Goal: Task Accomplishment & Management: Use online tool/utility

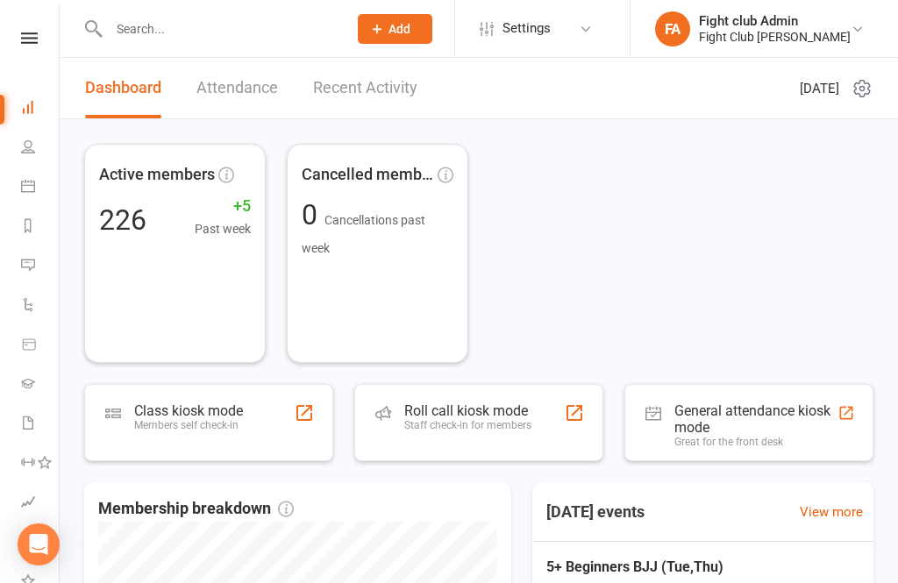
click at [516, 408] on div "Roll call kiosk mode" at bounding box center [467, 411] width 127 height 17
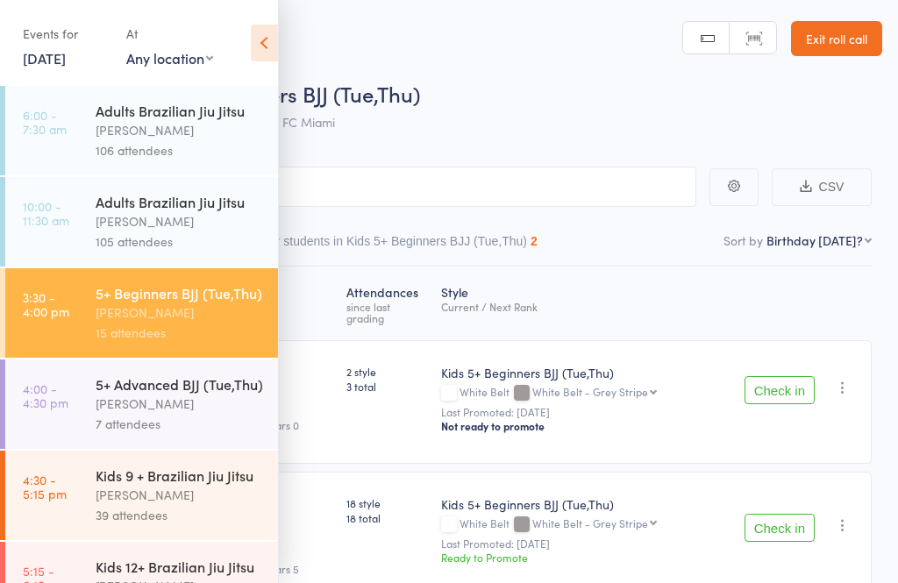
click at [265, 38] on icon at bounding box center [264, 43] width 27 height 37
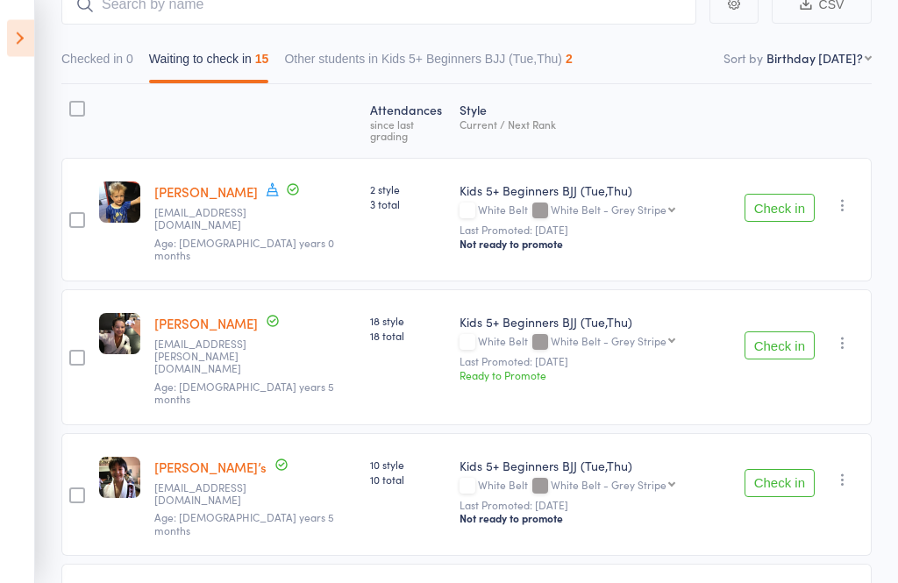
scroll to position [185, 0]
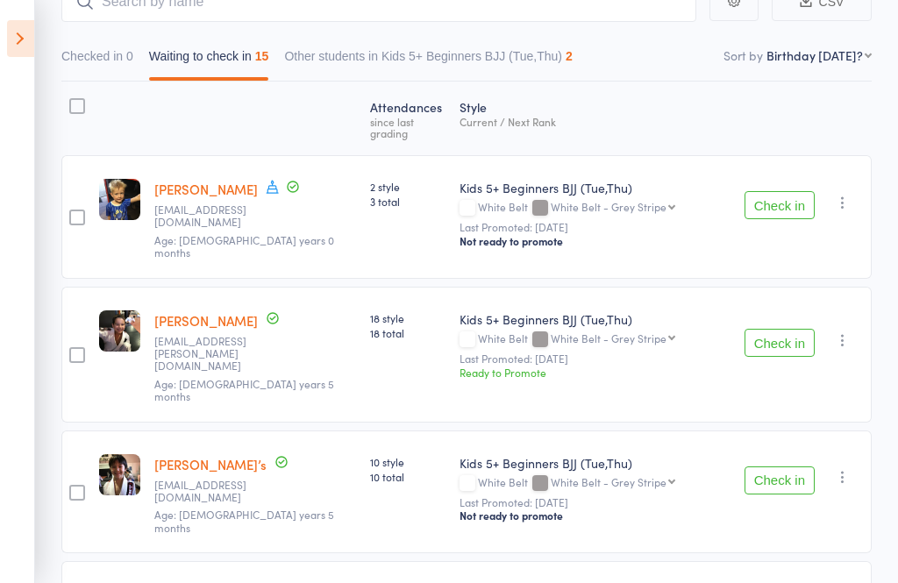
click at [794, 196] on button "Check in" at bounding box center [780, 205] width 70 height 28
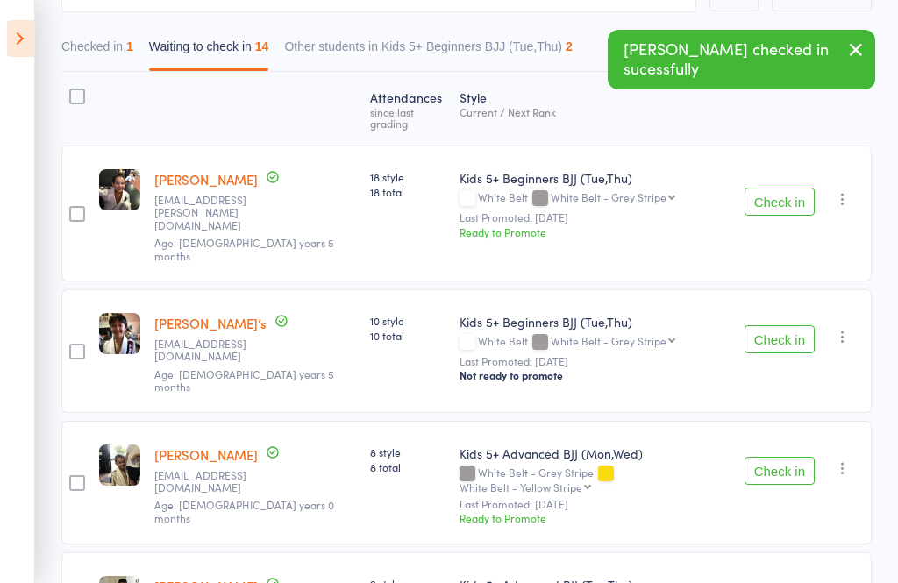
scroll to position [194, 0]
click at [790, 326] on button "Check in" at bounding box center [780, 340] width 70 height 28
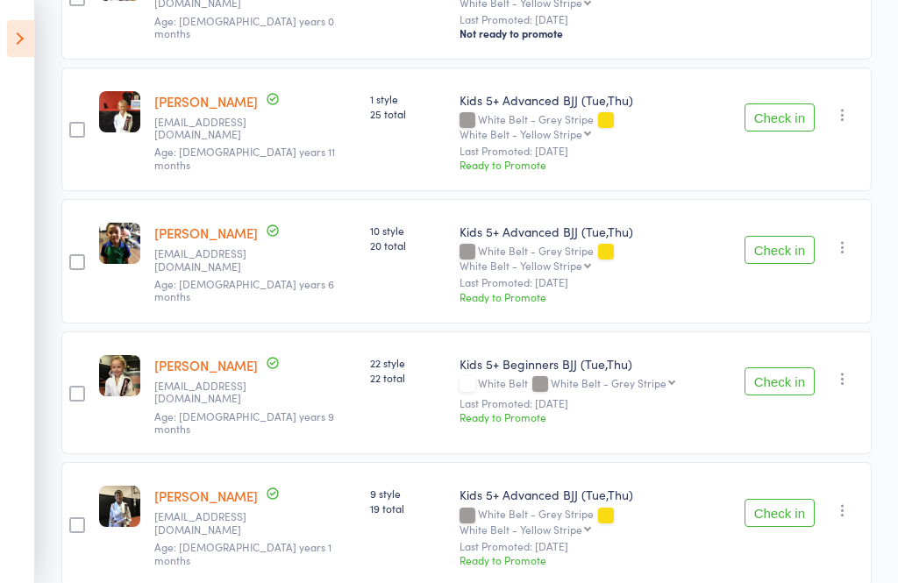
scroll to position [958, 0]
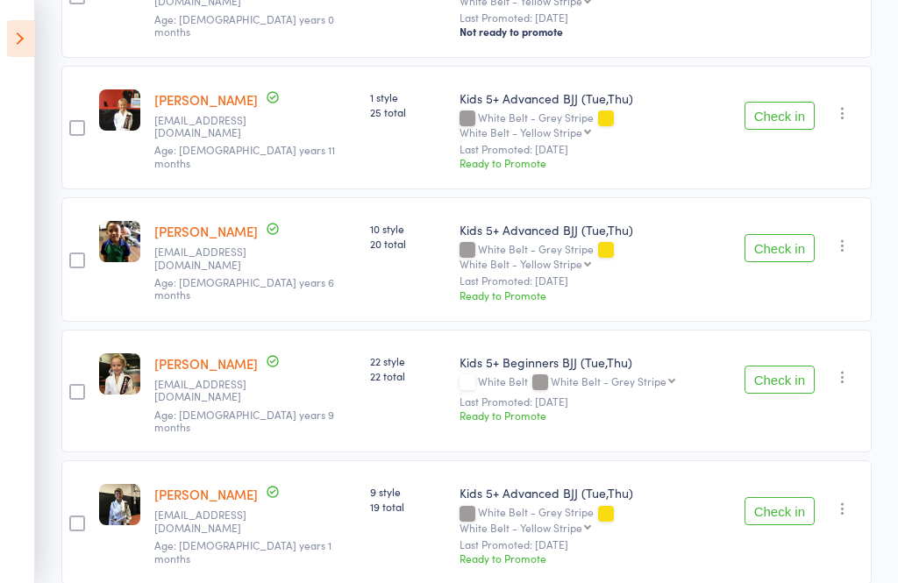
click at [801, 366] on button "Check in" at bounding box center [780, 380] width 70 height 28
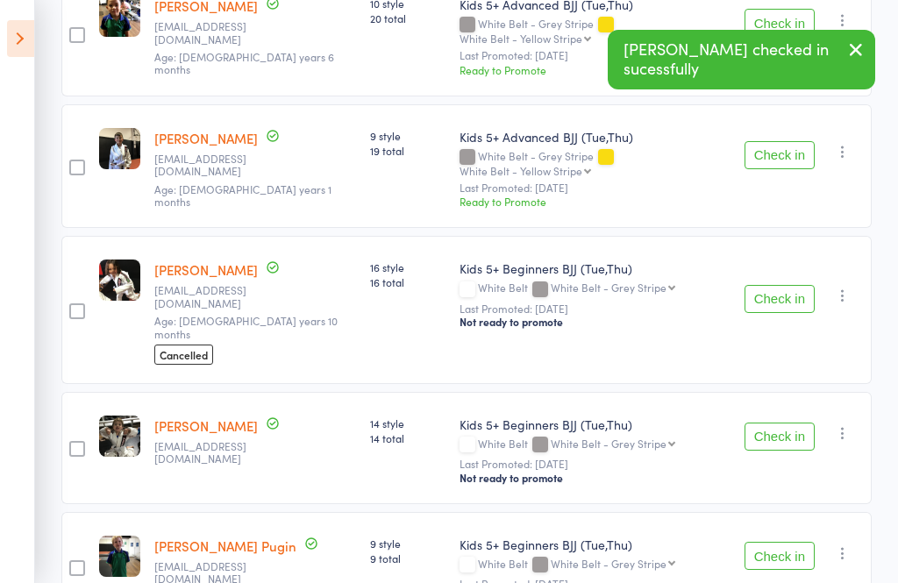
scroll to position [1218, 0]
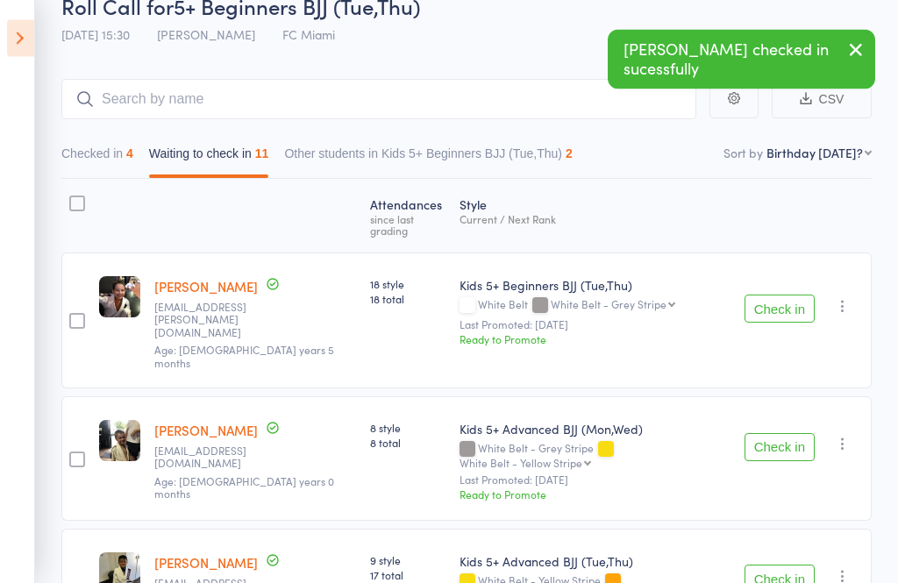
scroll to position [88, 0]
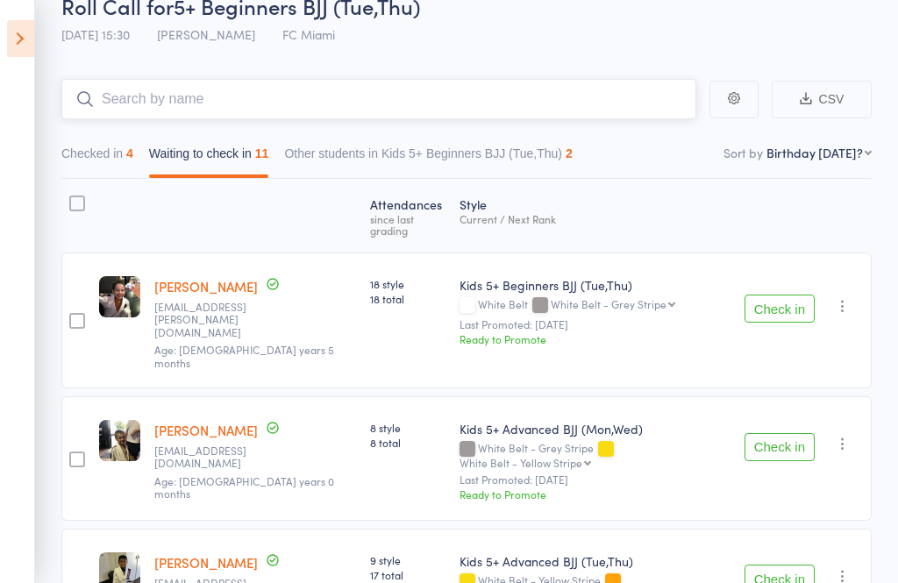
click at [339, 108] on input "search" at bounding box center [378, 99] width 635 height 40
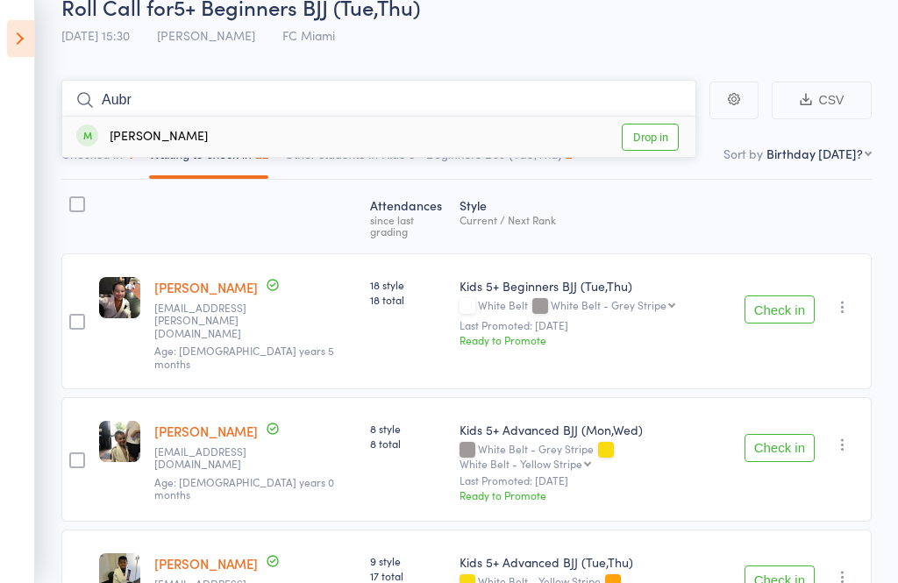
type input "Aubr"
click at [638, 149] on link "Drop in" at bounding box center [650, 137] width 57 height 27
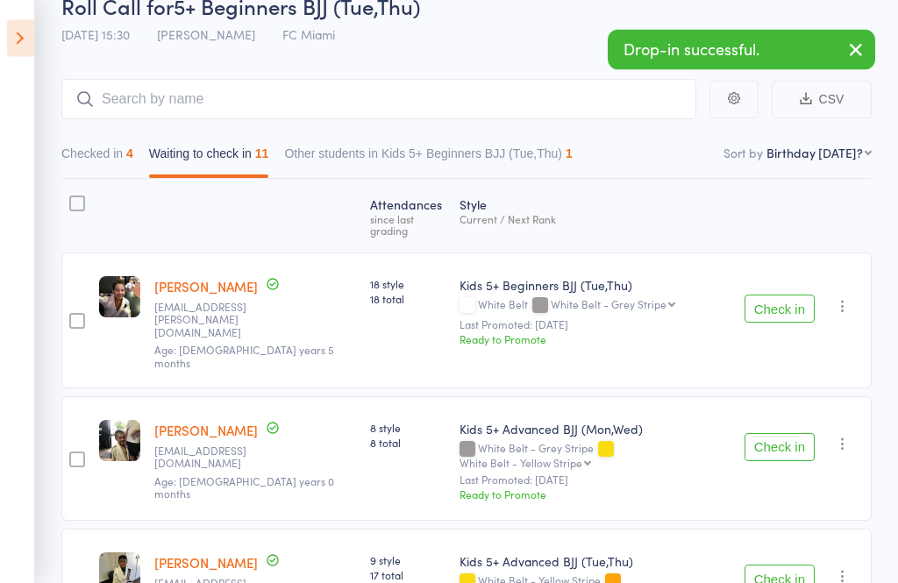
scroll to position [88, 0]
click at [128, 146] on button "Checked in 5" at bounding box center [97, 158] width 72 height 40
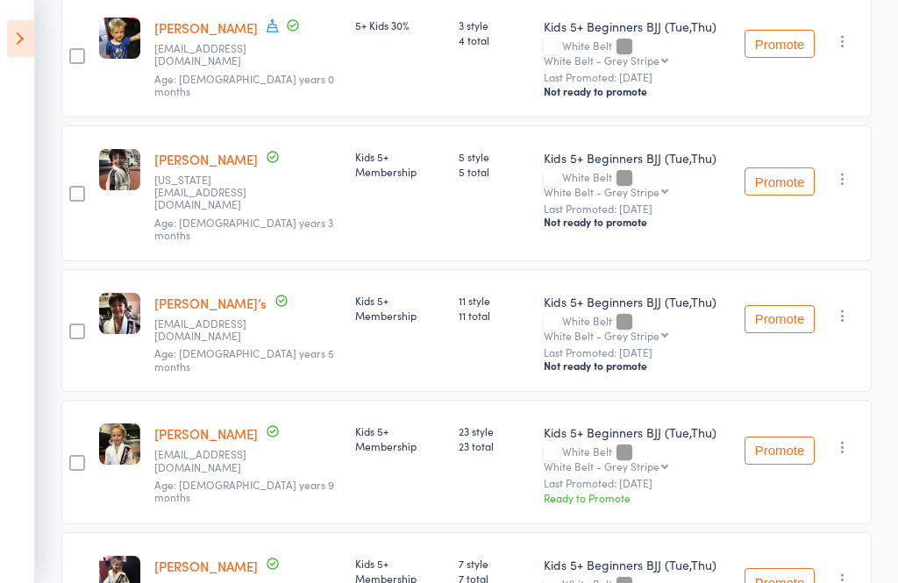
scroll to position [0, 0]
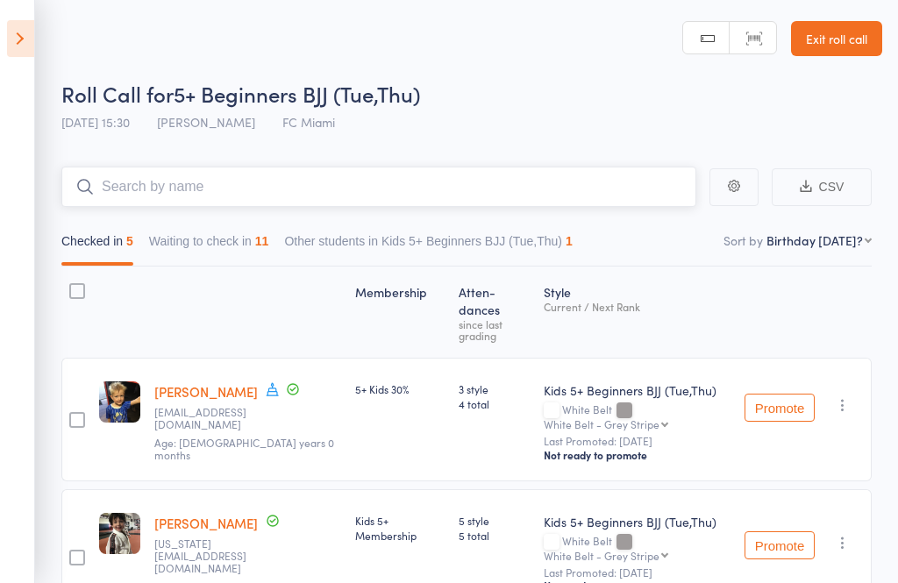
click at [630, 206] on input "search" at bounding box center [378, 187] width 635 height 40
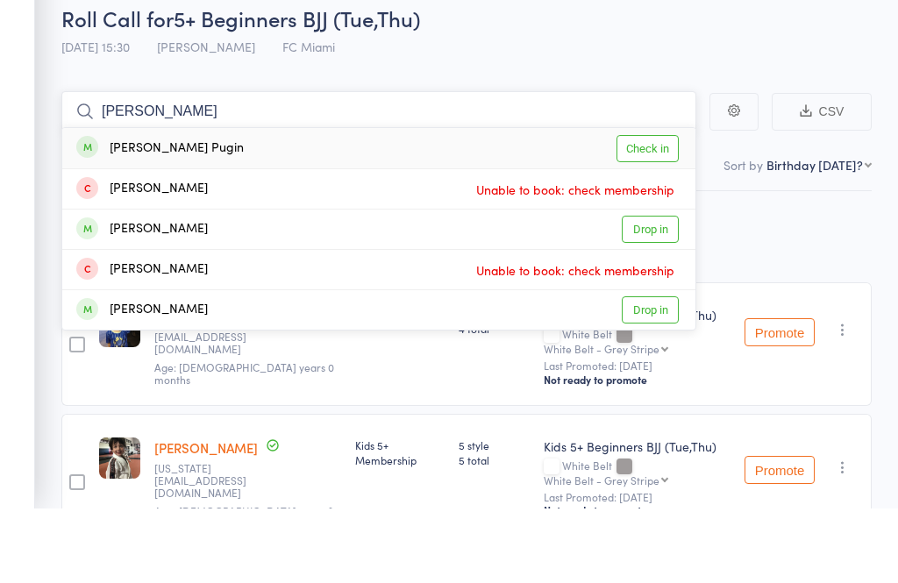
type input "[PERSON_NAME]"
click at [676, 211] on link "Check in" at bounding box center [648, 224] width 62 height 27
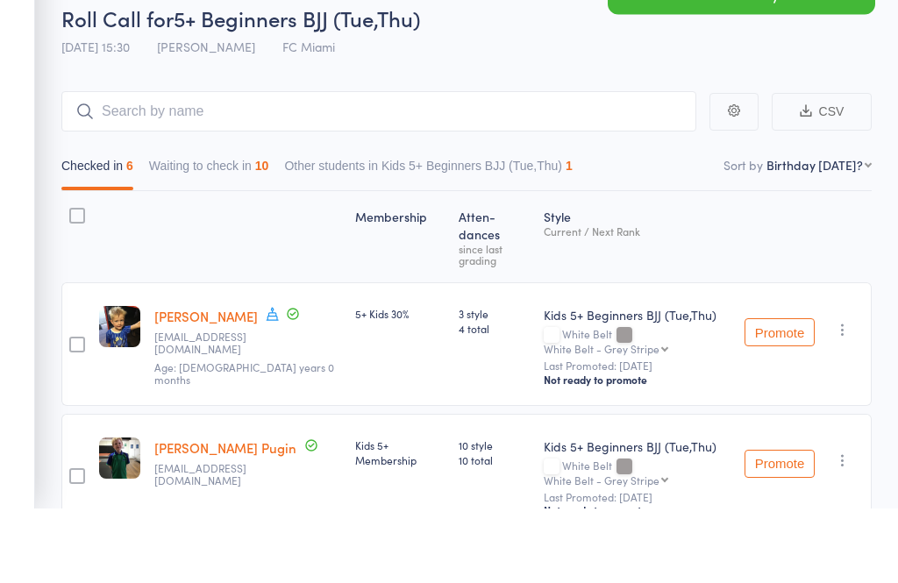
scroll to position [75, 0]
